Goal: Task Accomplishment & Management: Manage account settings

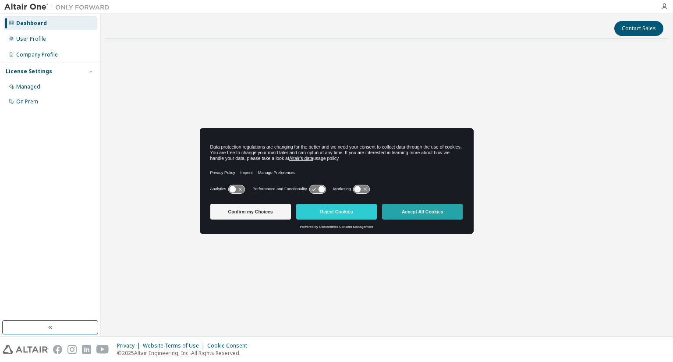
click at [410, 209] on button "Accept All Cookies" at bounding box center [422, 212] width 81 height 16
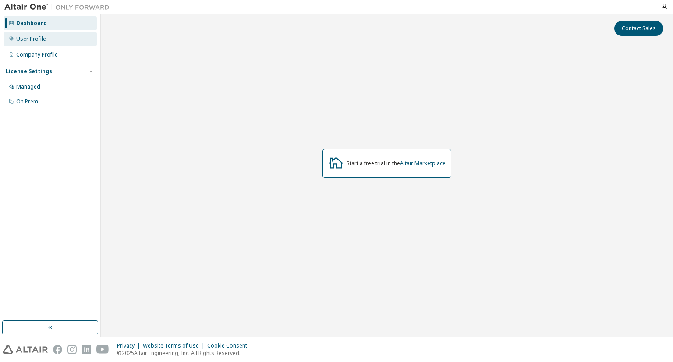
click at [38, 42] on div "User Profile" at bounding box center [31, 38] width 30 height 7
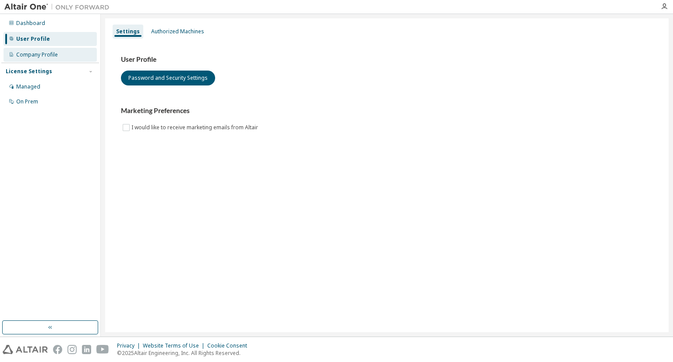
click at [46, 60] on div "Company Profile" at bounding box center [50, 55] width 93 height 14
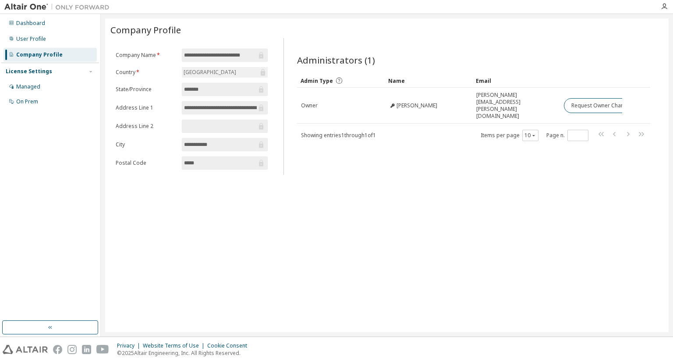
click at [484, 61] on div at bounding box center [562, 60] width 177 height 4
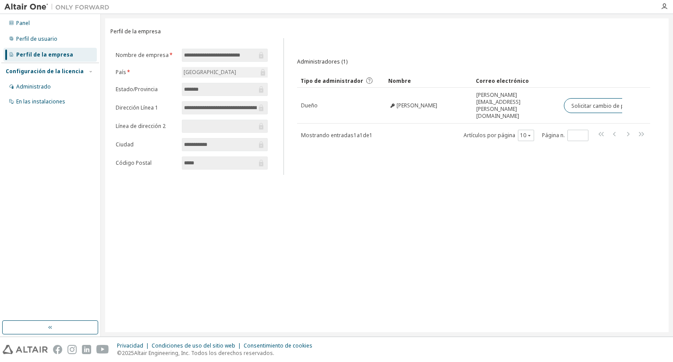
click at [393, 197] on div "**********" at bounding box center [386, 175] width 563 height 314
click at [21, 20] on font "Panel" at bounding box center [23, 22] width 14 height 7
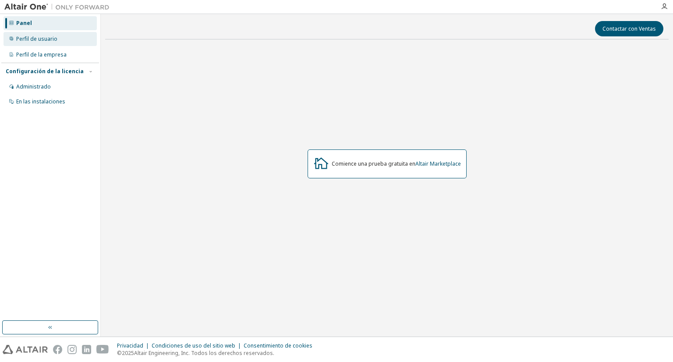
click at [56, 38] on font "Perfil de usuario" at bounding box center [36, 38] width 41 height 7
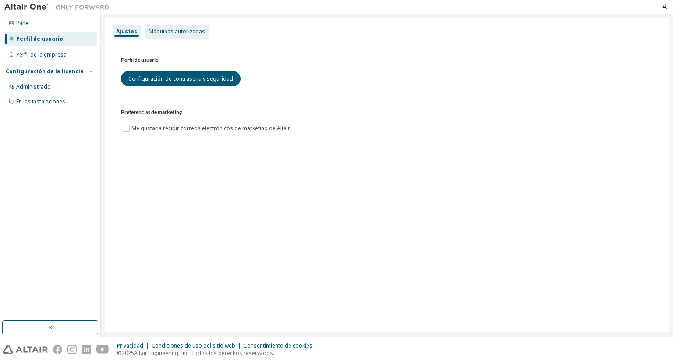
click at [172, 30] on font "Máquinas autorizadas" at bounding box center [177, 31] width 57 height 7
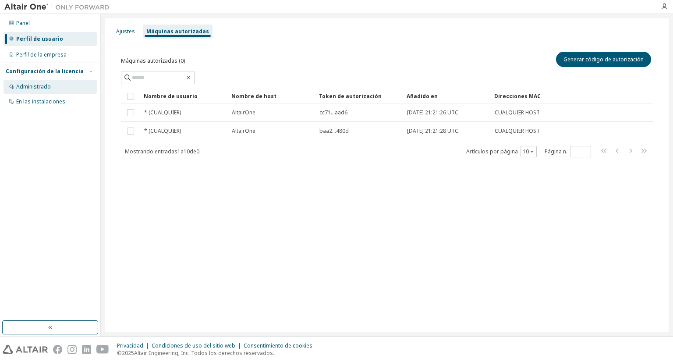
click at [41, 90] on font "Administrado" at bounding box center [33, 86] width 35 height 7
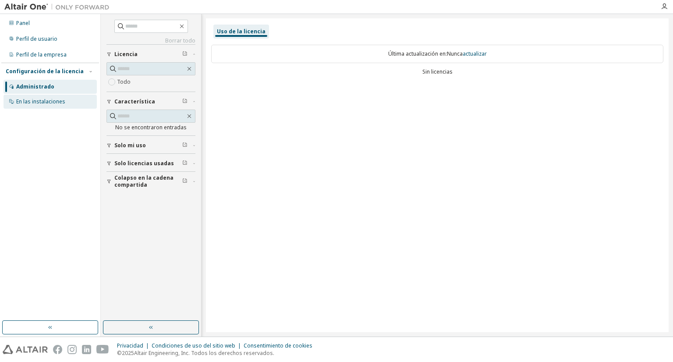
click at [40, 99] on font "En las instalaciones" at bounding box center [40, 101] width 49 height 7
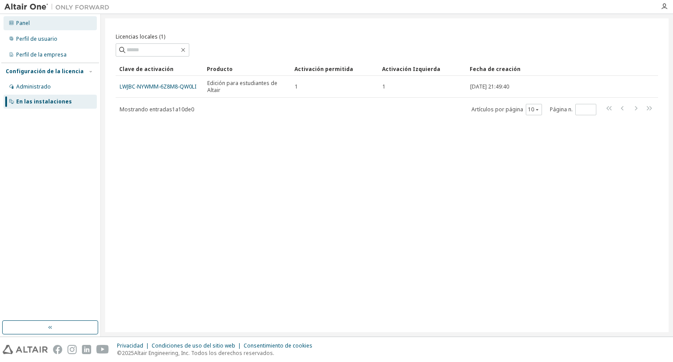
click at [35, 24] on div "Panel" at bounding box center [50, 23] width 93 height 14
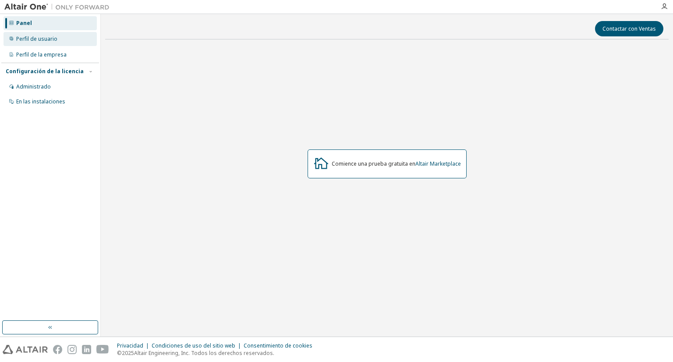
click at [55, 39] on font "Perfil de usuario" at bounding box center [36, 38] width 41 height 7
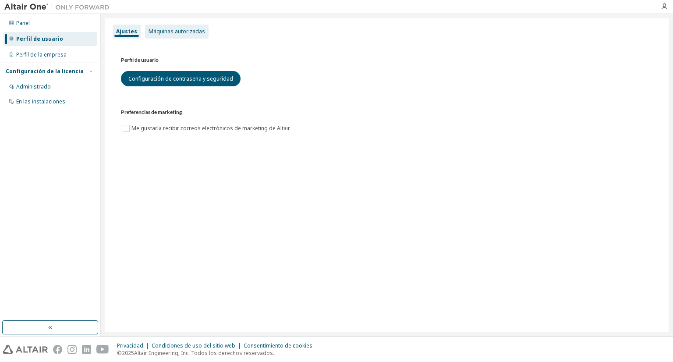
click at [173, 30] on font "Máquinas autorizadas" at bounding box center [177, 31] width 57 height 7
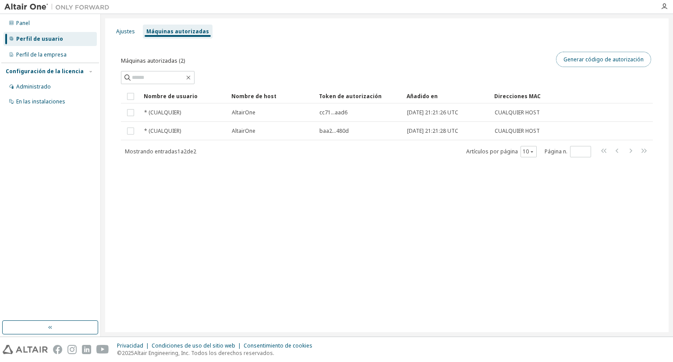
click at [611, 58] on font "Generar código de autorización" at bounding box center [603, 59] width 80 height 7
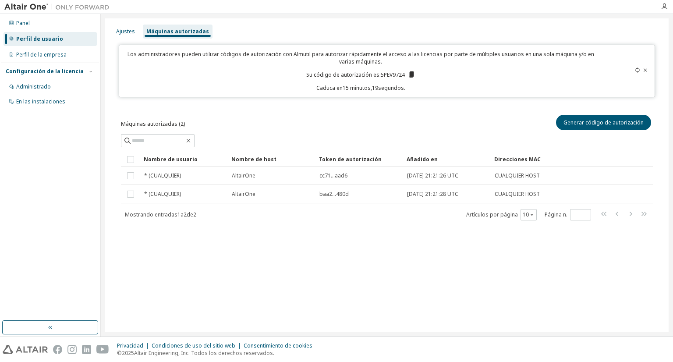
click at [445, 77] on div "Los administradores pueden utilizar códigos de autorización con Almutil para au…" at bounding box center [360, 70] width 472 height 41
click at [408, 74] on icon at bounding box center [411, 75] width 8 height 8
